Goal: Task Accomplishment & Management: Use online tool/utility

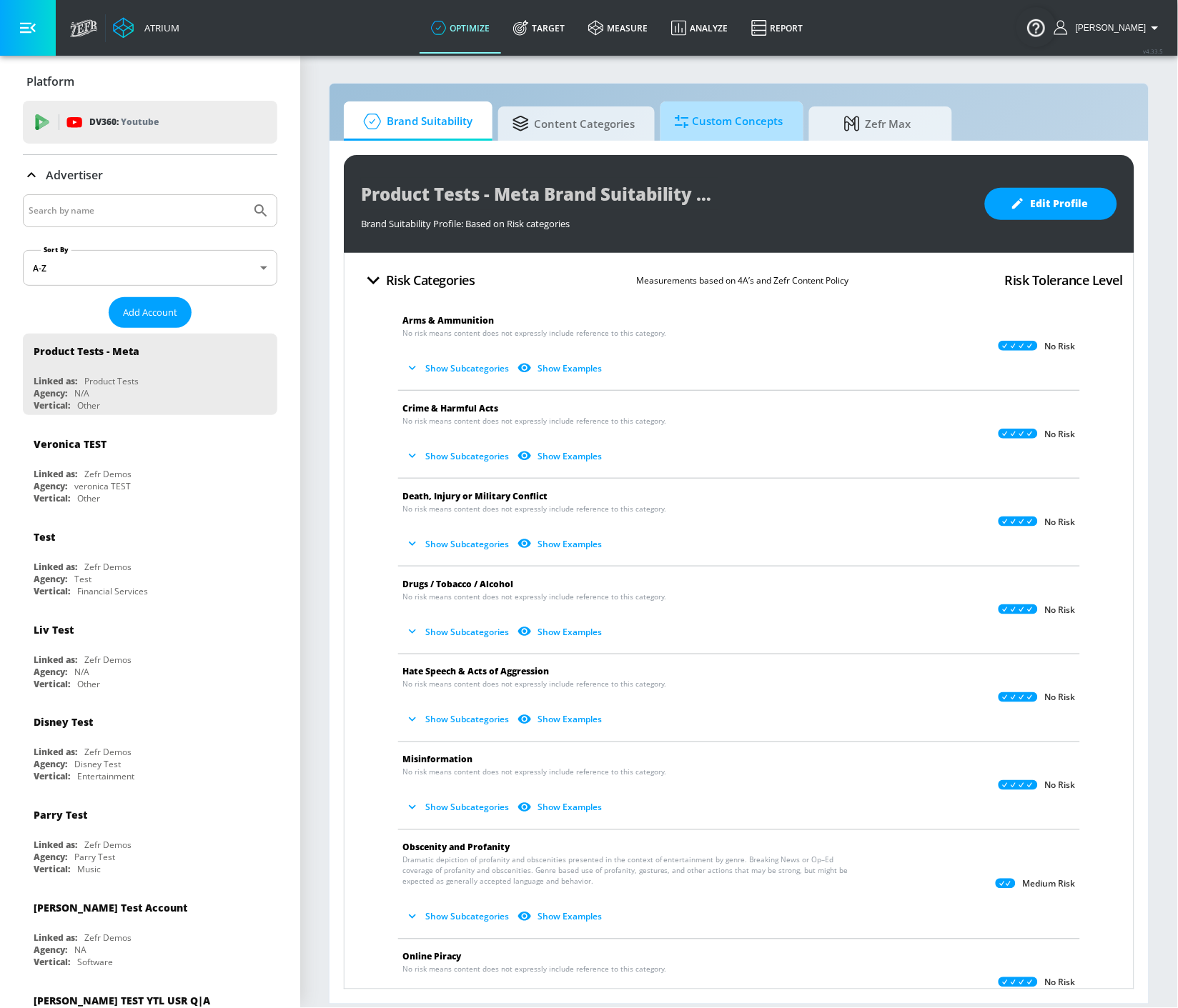
click at [696, 125] on span "Custom Concepts" at bounding box center [729, 122] width 109 height 35
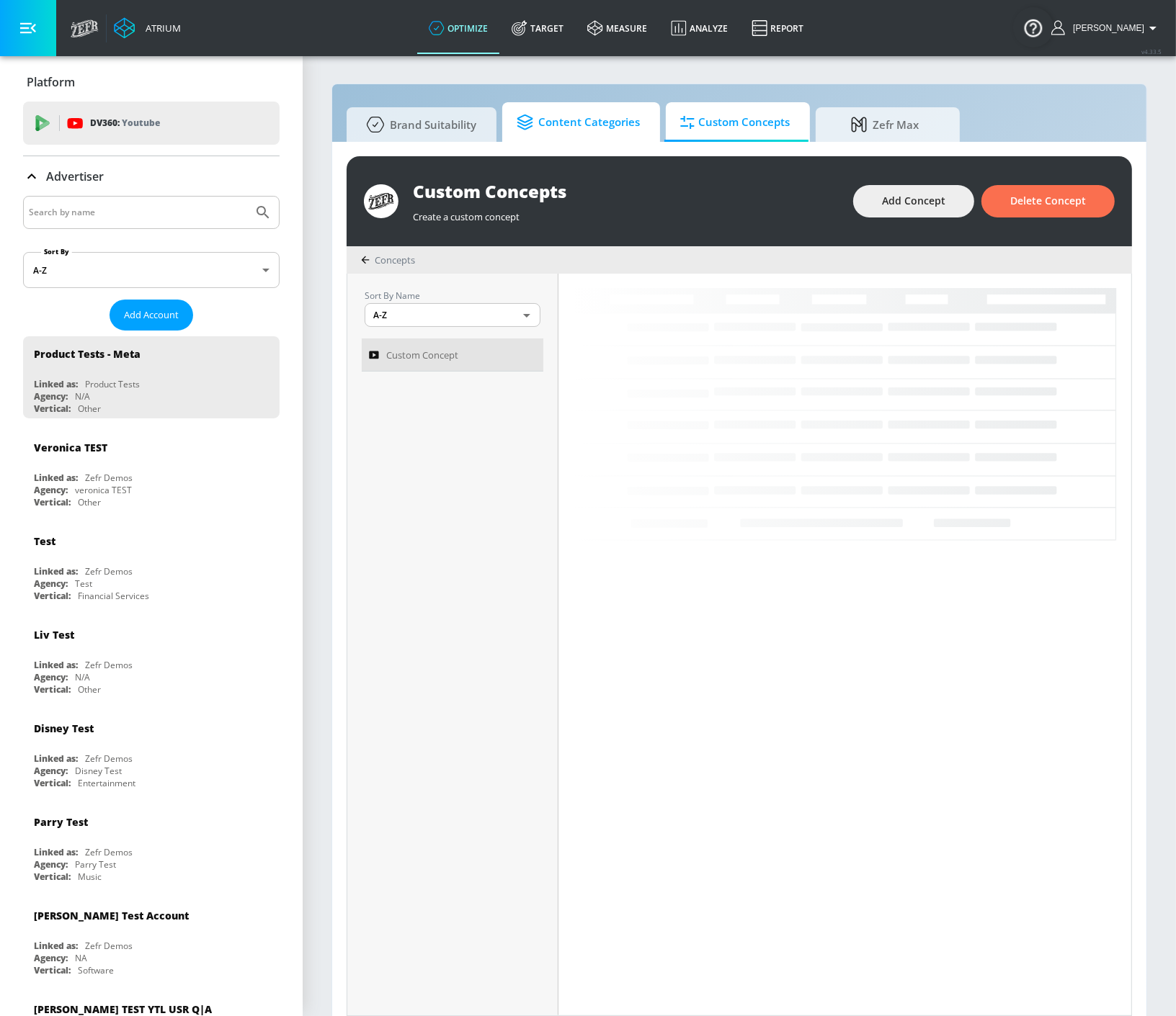
drag, startPoint x: 601, startPoint y: 117, endPoint x: 587, endPoint y: 104, distance: 19.1
click at [600, 118] on span "Content Categories" at bounding box center [578, 123] width 123 height 35
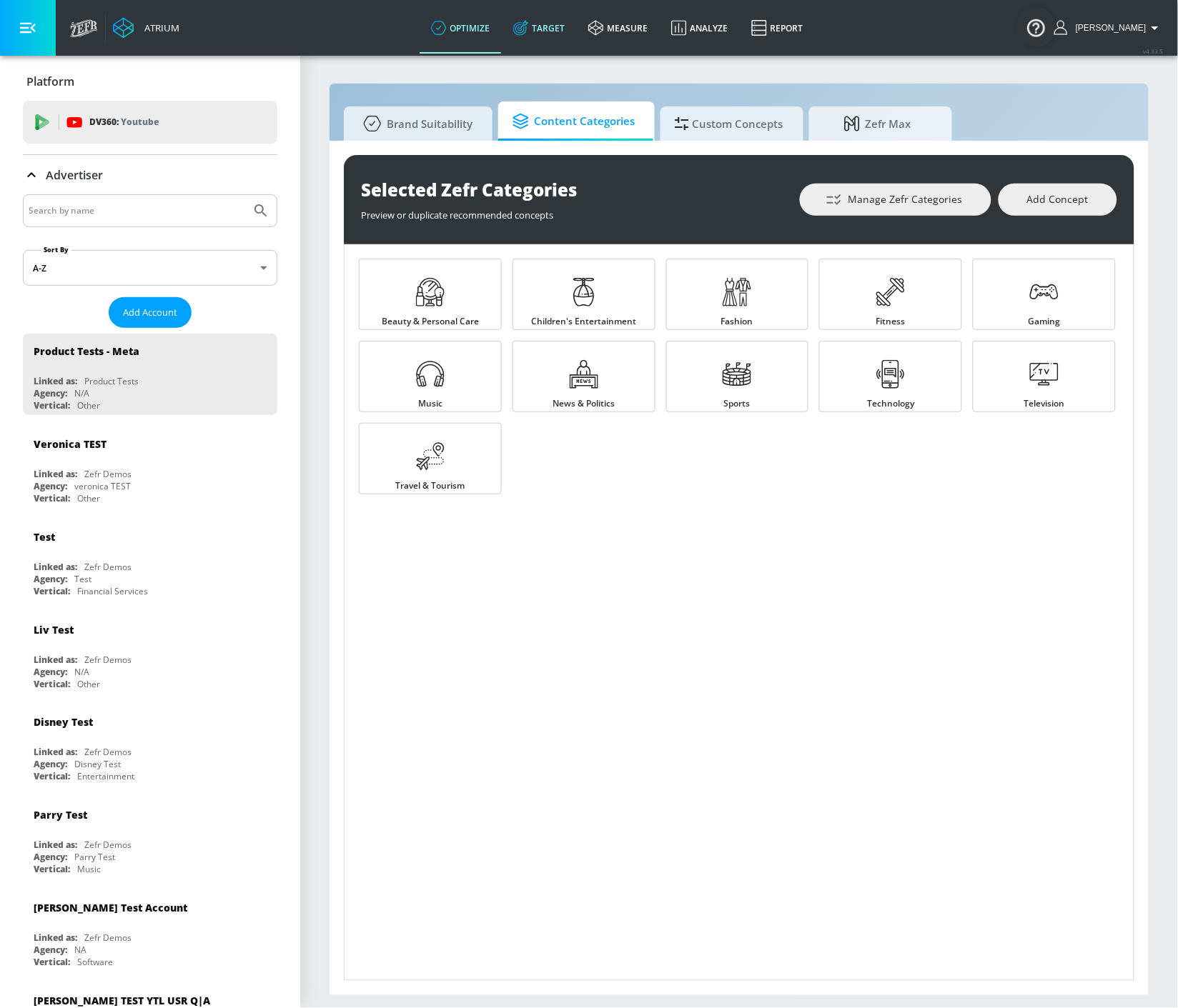
click at [563, 32] on link "Target" at bounding box center [539, 28] width 75 height 51
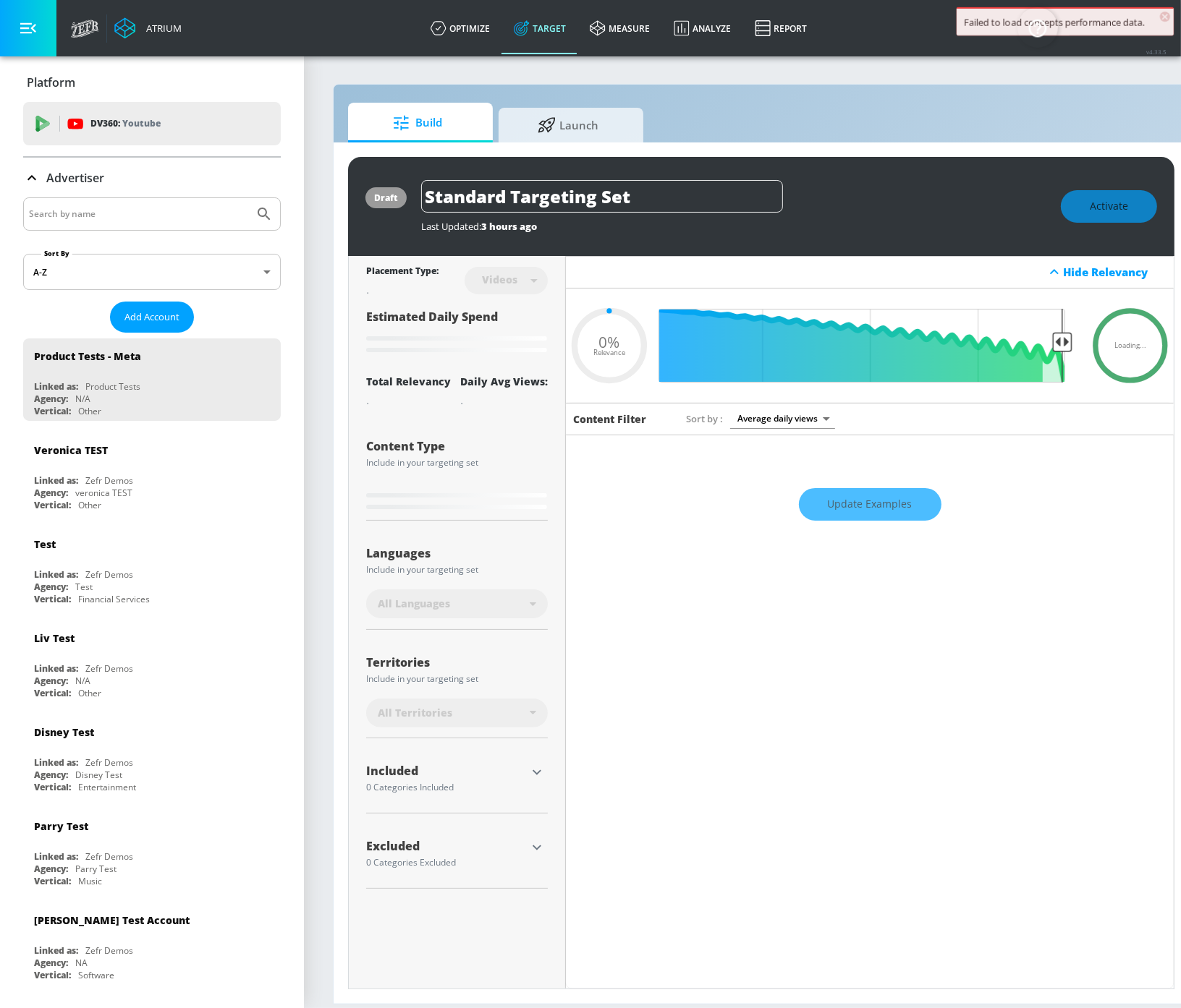
click at [113, 191] on div "Advertiser" at bounding box center [151, 177] width 258 height 40
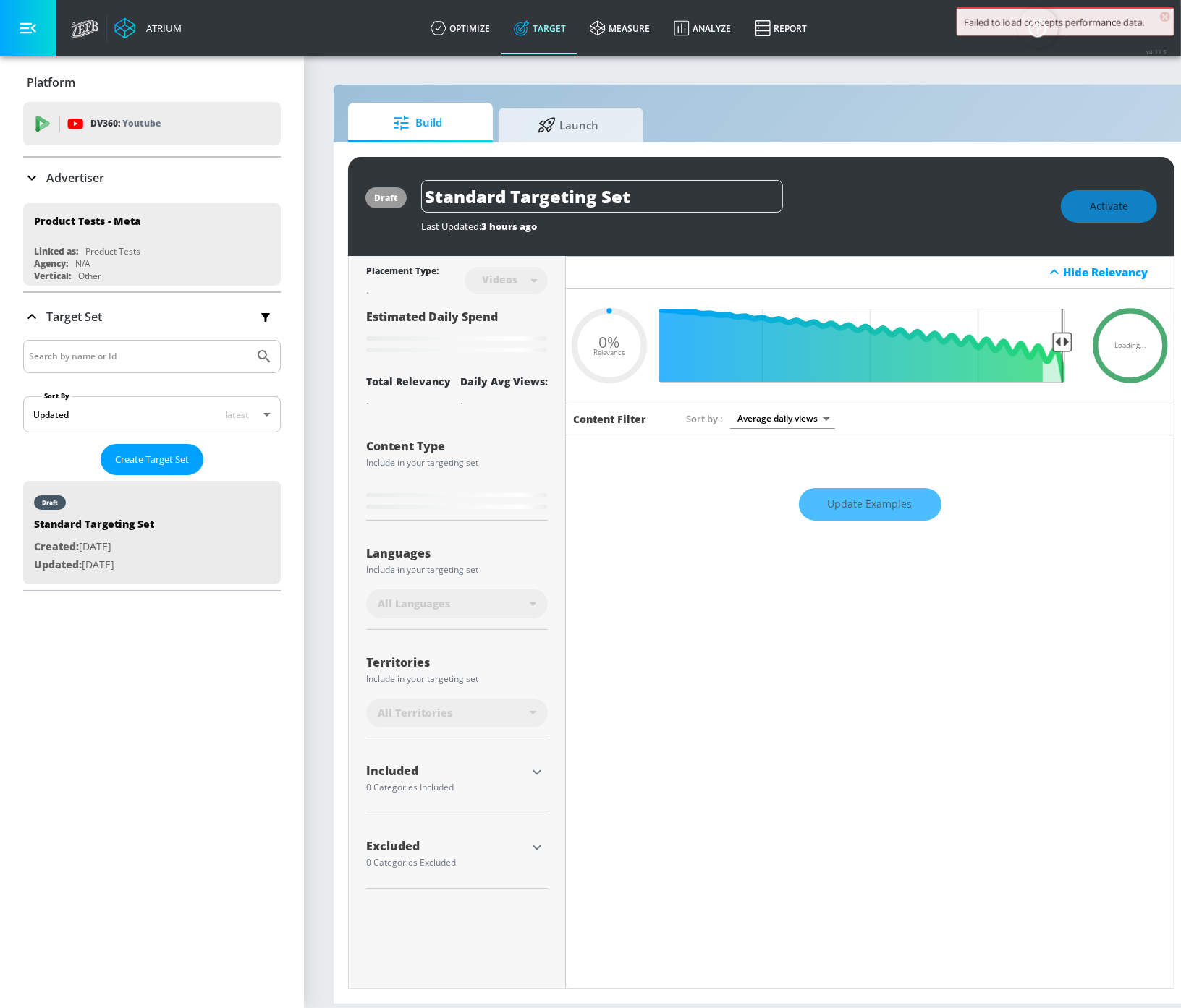
click at [126, 206] on input "Search by name" at bounding box center [138, 214] width 219 height 19
type input "0.67"
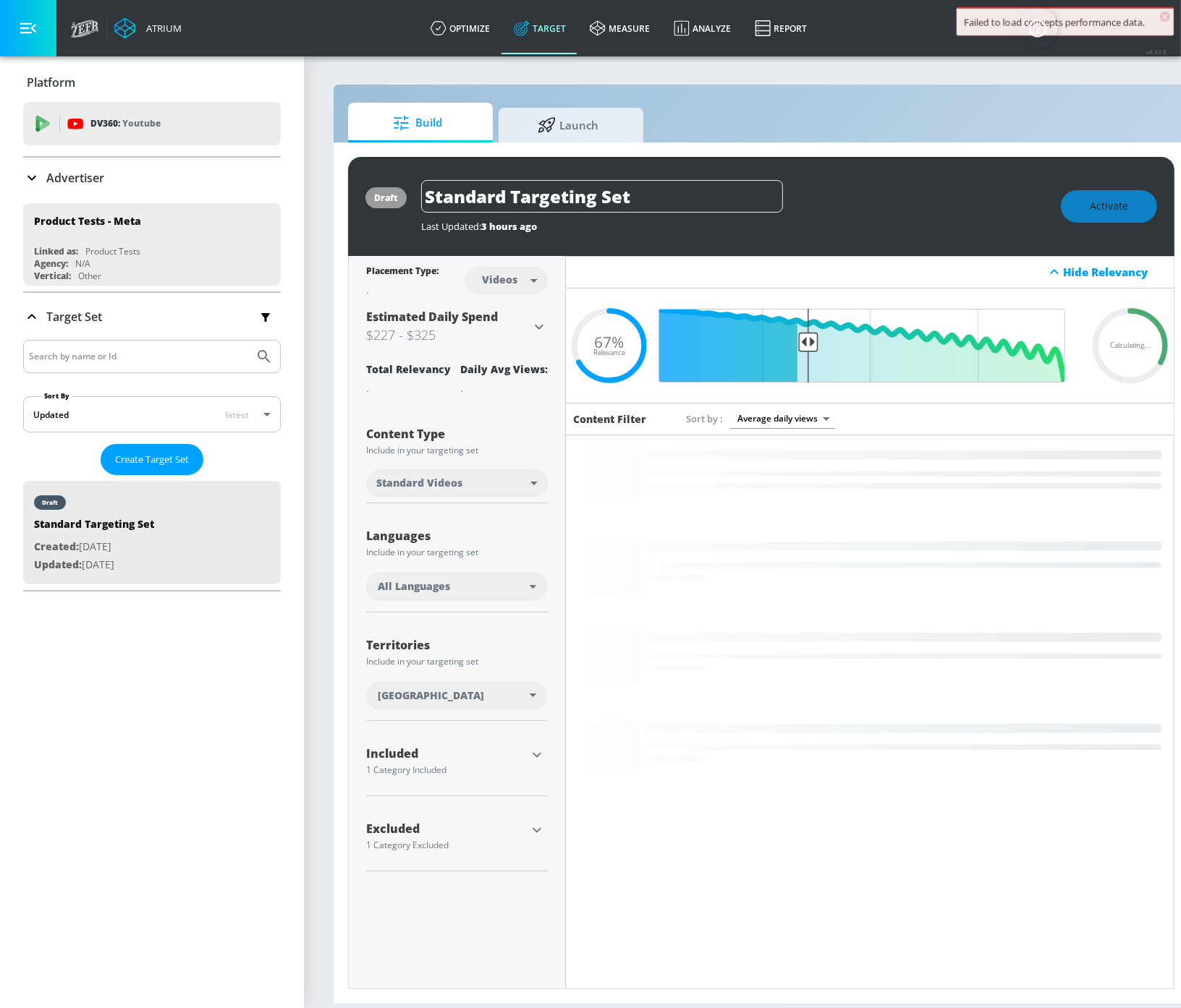
click at [167, 179] on div "Advertiser" at bounding box center [151, 178] width 258 height 17
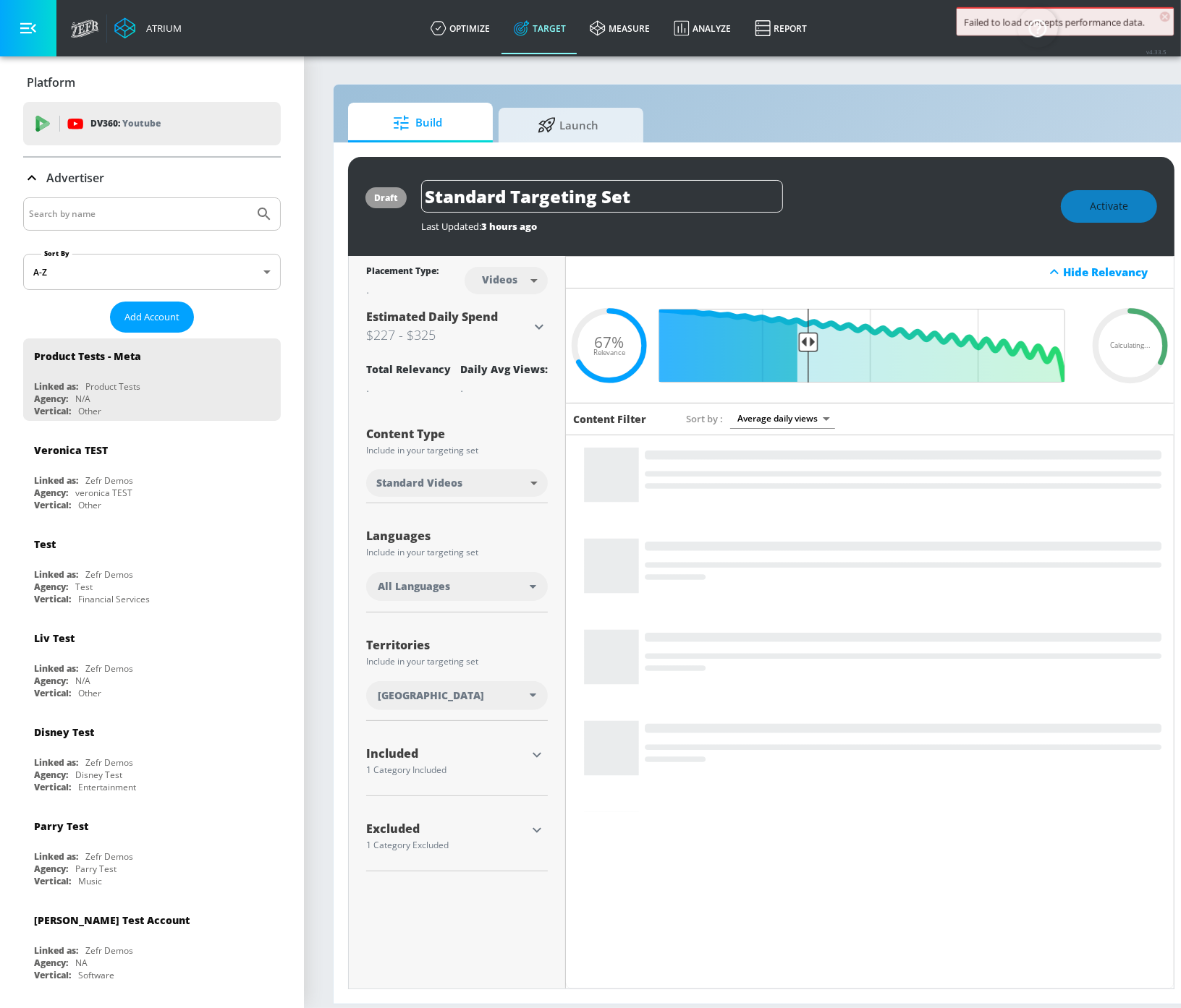
click at [150, 212] on input "Search by name" at bounding box center [138, 214] width 219 height 19
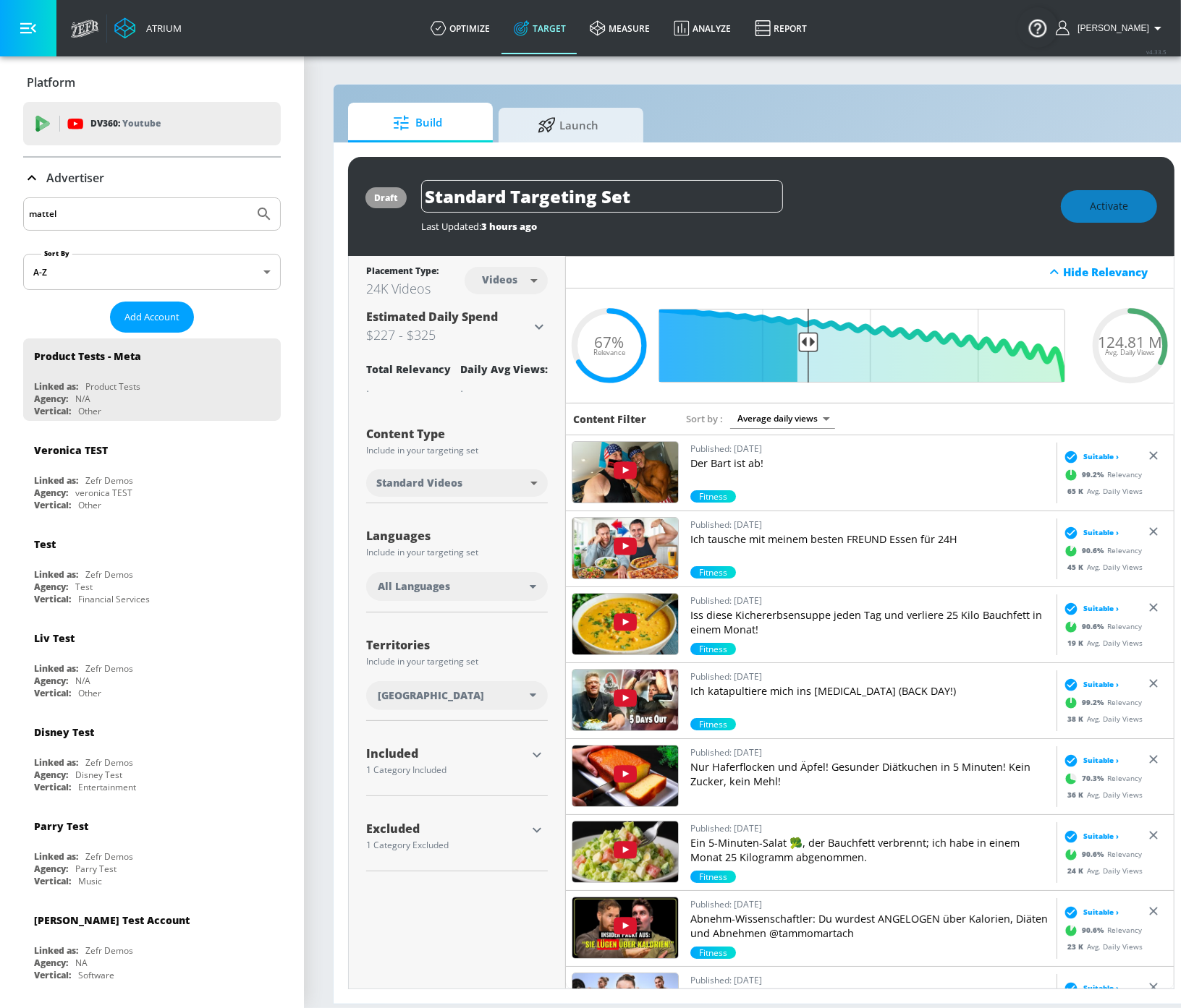
type input "mattel"
click at [248, 198] on button "Submit Search" at bounding box center [264, 214] width 32 height 32
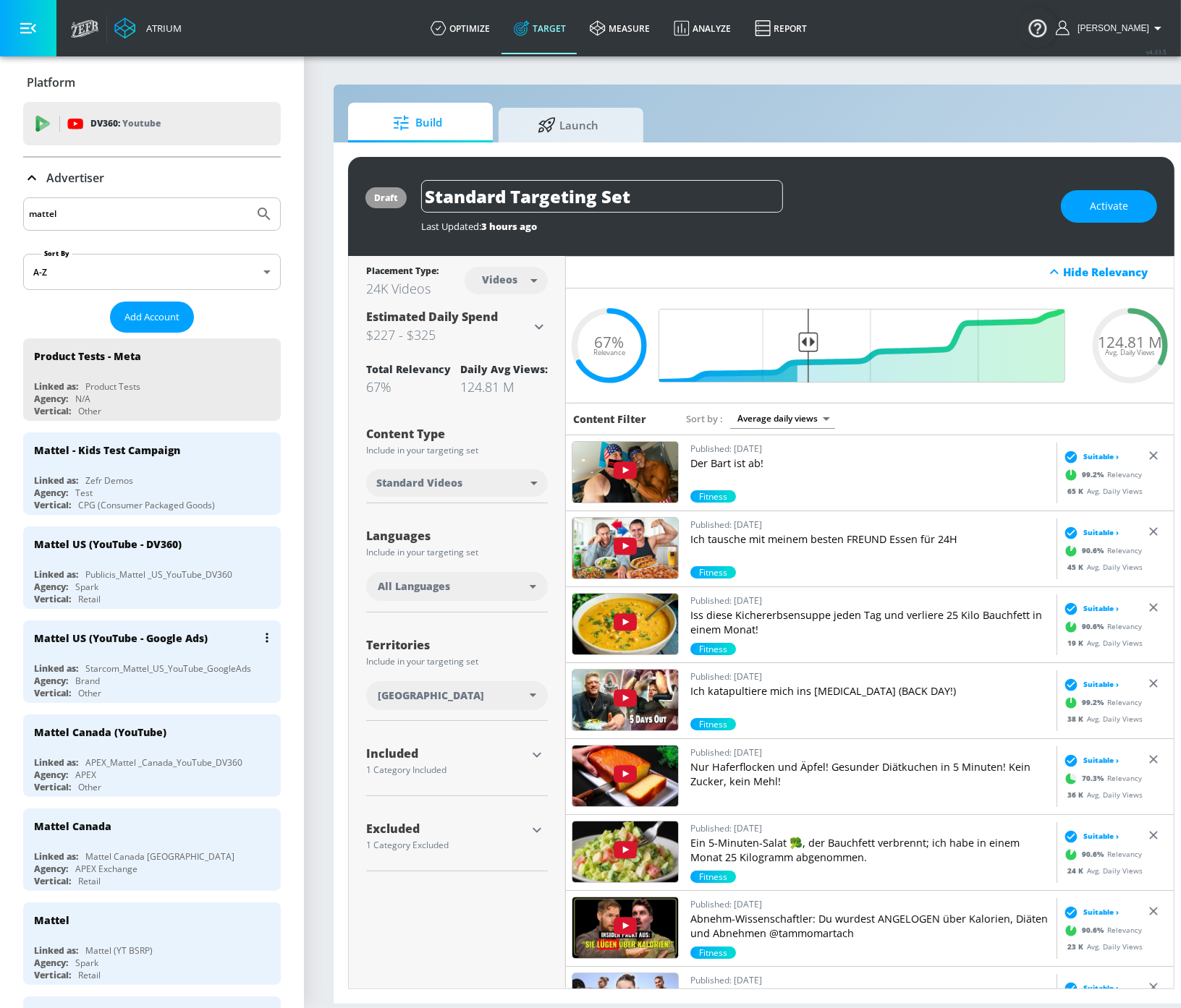
click at [164, 632] on div "Mattel US (YouTube - Google Ads)" at bounding box center [121, 639] width 173 height 14
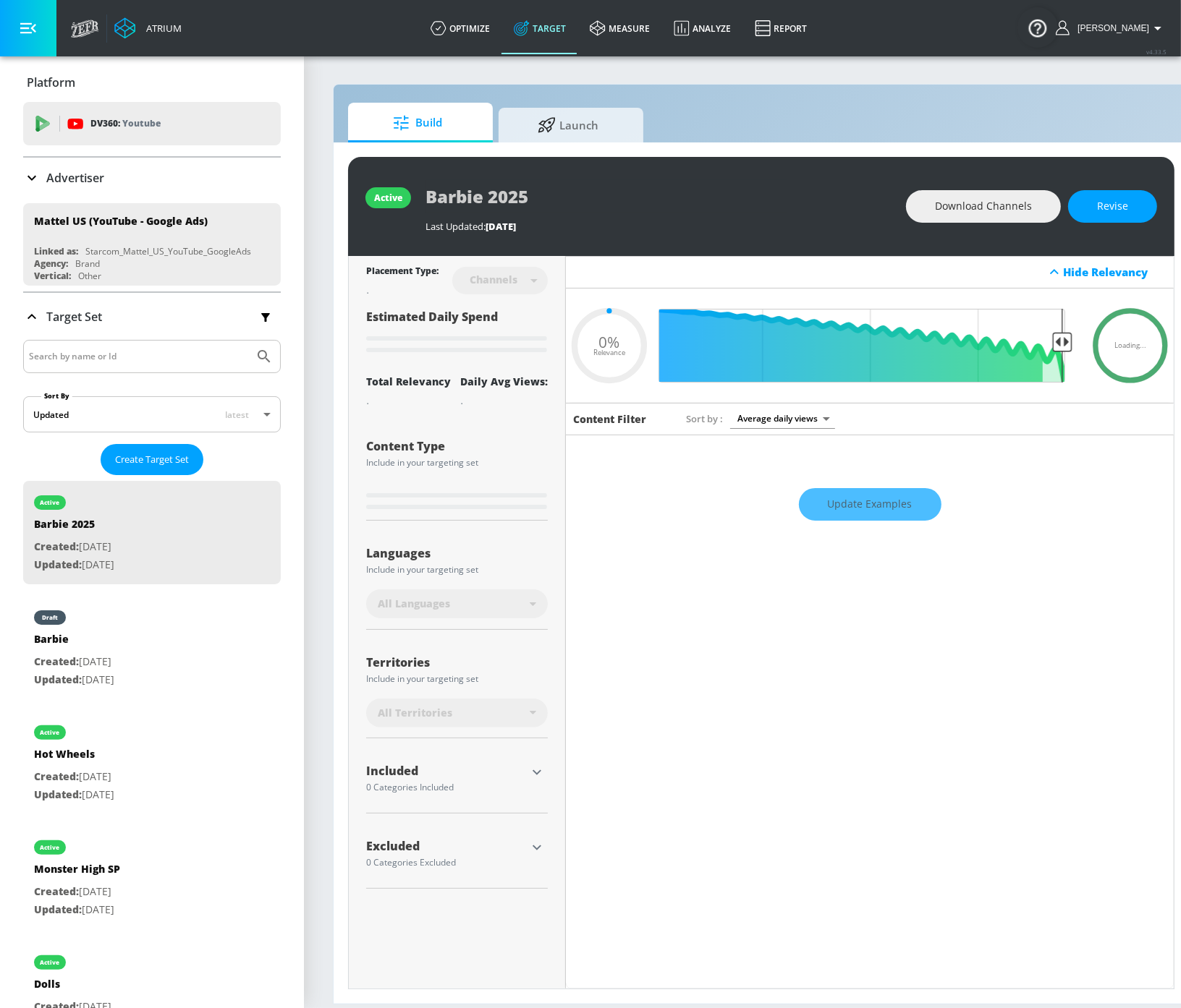
type input "0.65"
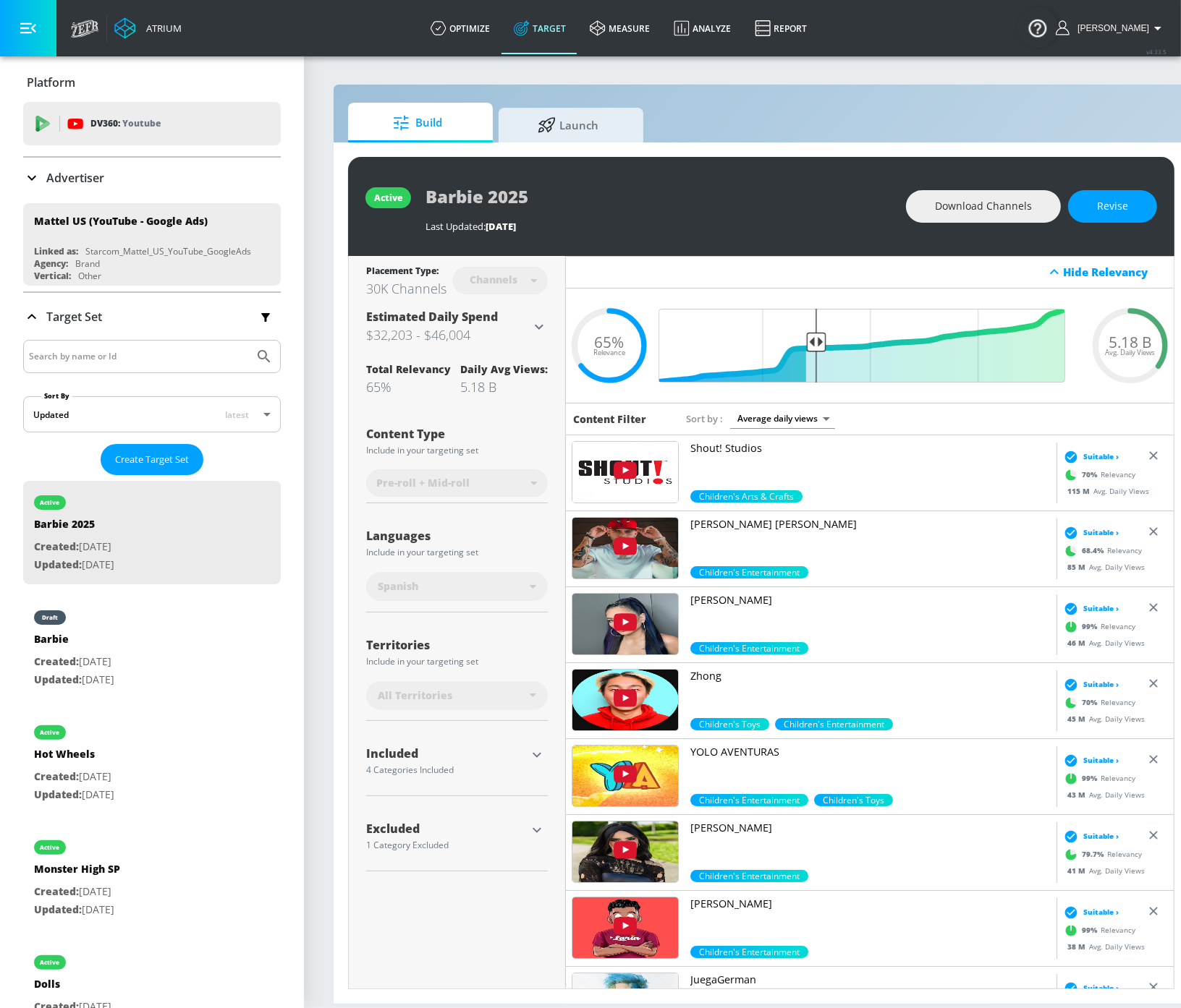
click at [526, 825] on div at bounding box center [537, 830] width 22 height 22
click at [537, 830] on icon "button" at bounding box center [536, 829] width 8 height 5
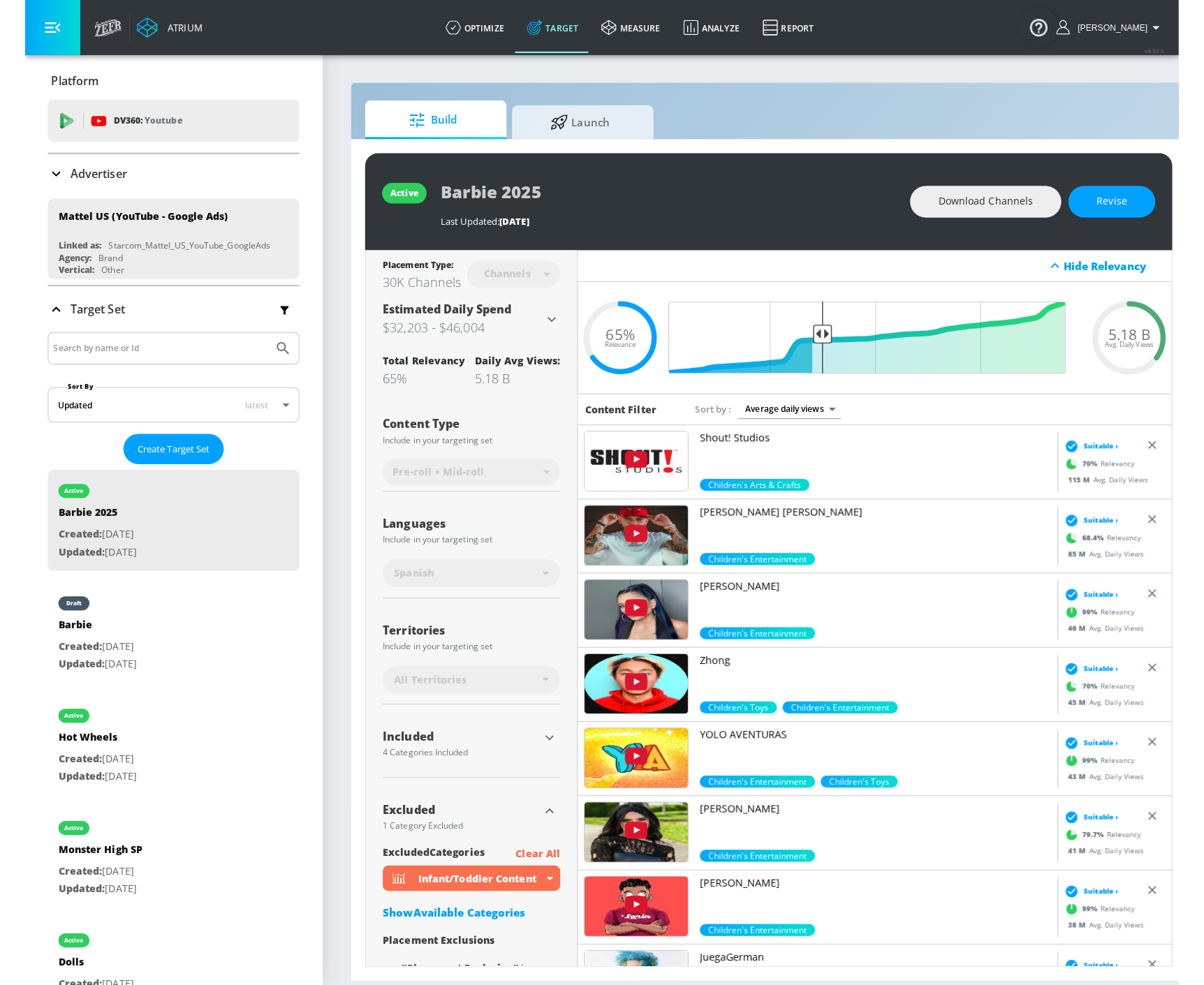
scroll to position [34, 0]
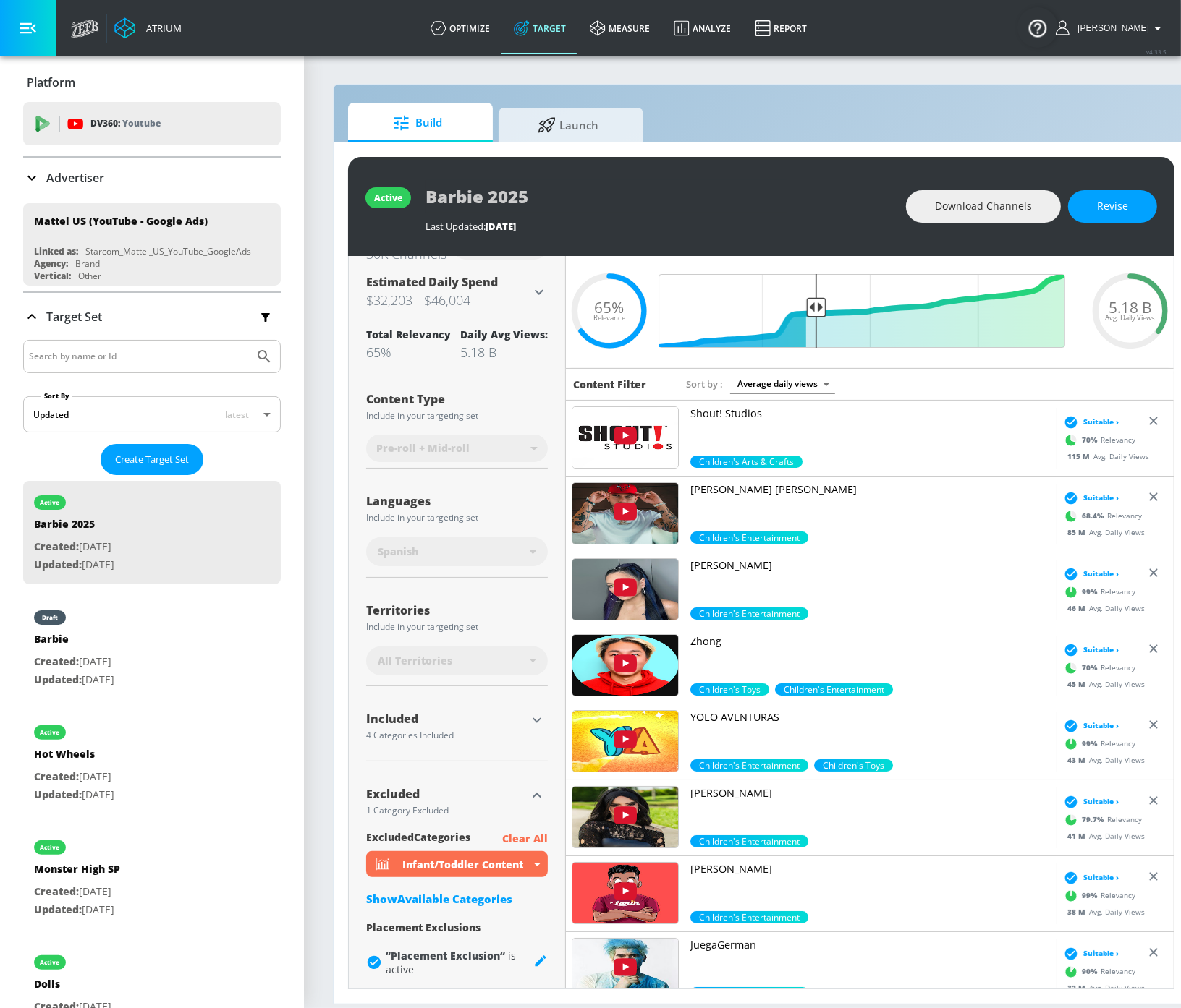
click at [479, 835] on div "excluded Categories Clear All" at bounding box center [456, 839] width 182 height 18
